Goal: Task Accomplishment & Management: Manage account settings

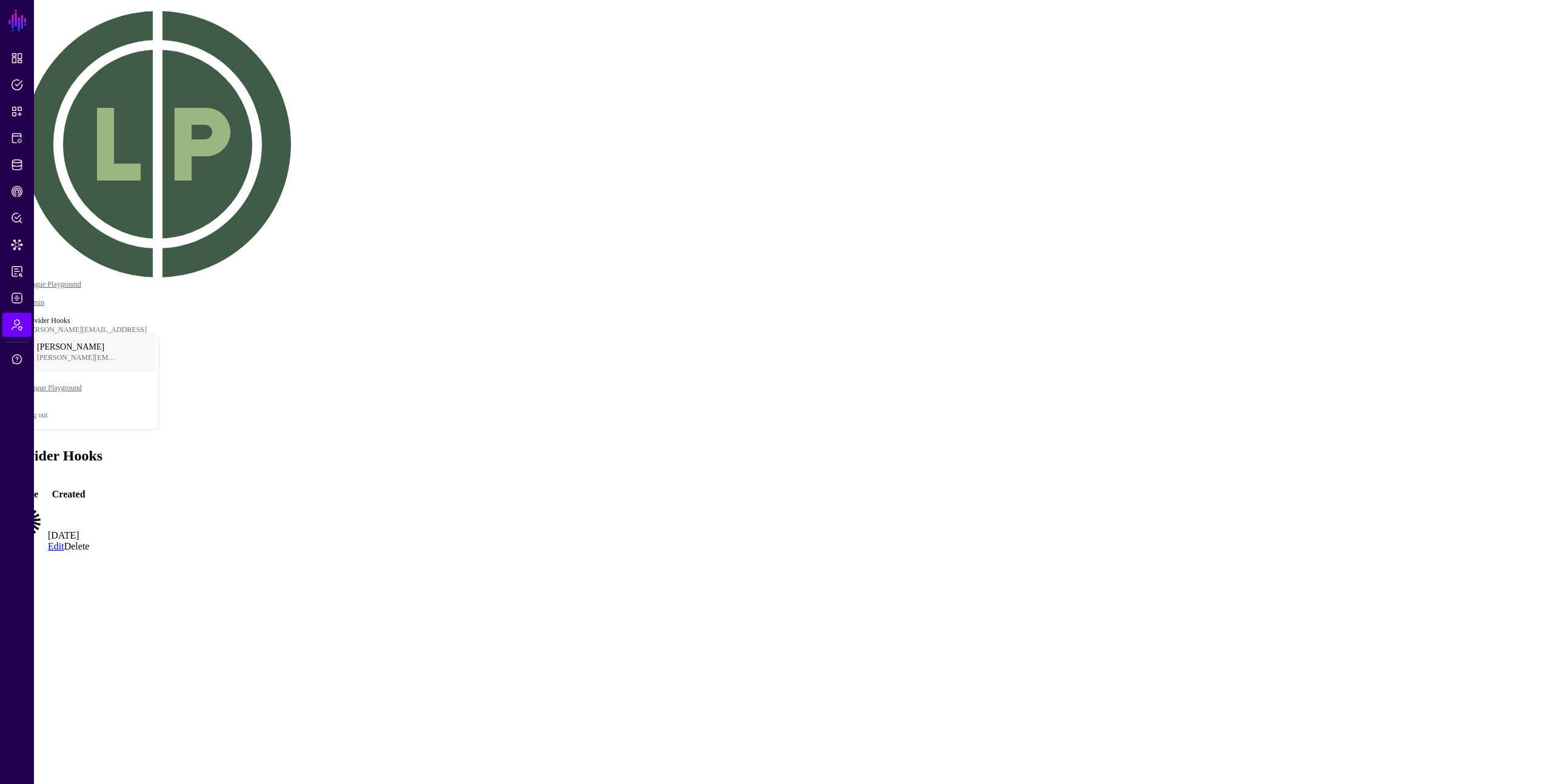
click at [508, 582] on main "SGNL Dashboard Policies Snippets Protected Systems Identity Data Fabric CAEP Hu…" at bounding box center [776, 293] width 1542 height 577
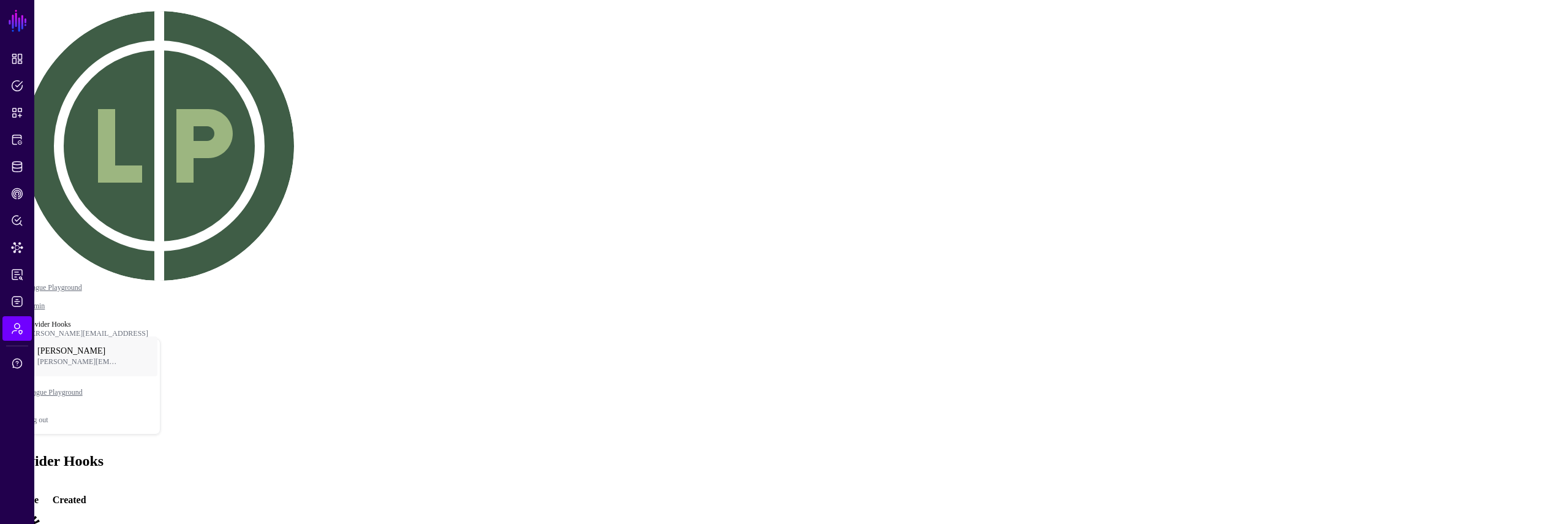
click at [589, 344] on main "SGNL Dashboard Policies Snippets Protected Systems Identity Data Fabric CAEP Hu…" at bounding box center [784, 296] width 1558 height 583
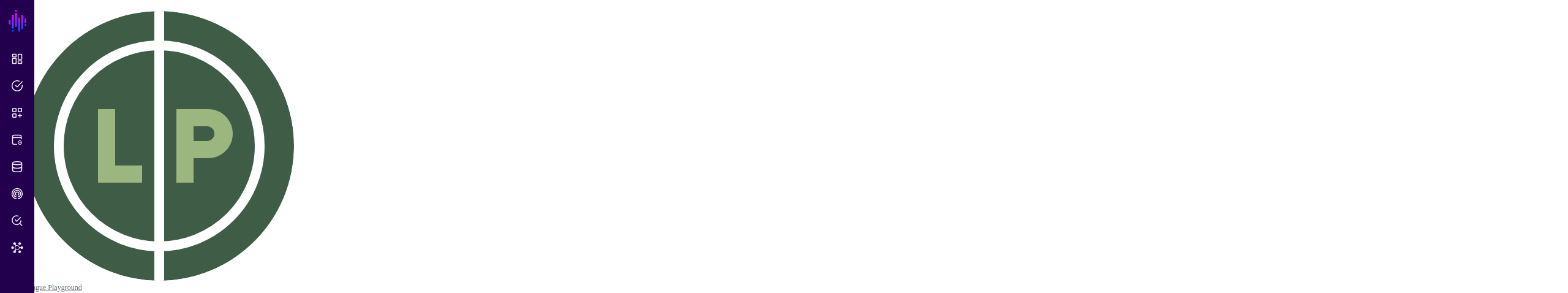
drag, startPoint x: 1479, startPoint y: 138, endPoint x: 939, endPoint y: 280, distance: 558.4
